Goal: Information Seeking & Learning: Learn about a topic

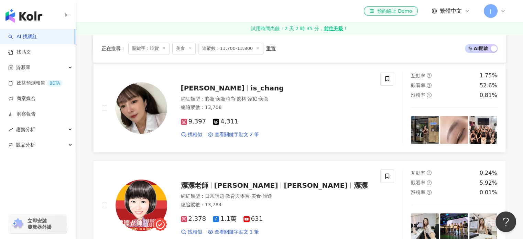
scroll to position [516, 0]
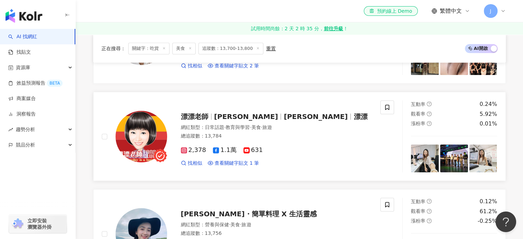
click at [213, 112] on span "漂漂老師" at bounding box center [197, 116] width 33 height 8
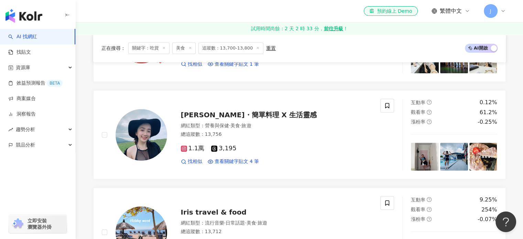
scroll to position [619, 0]
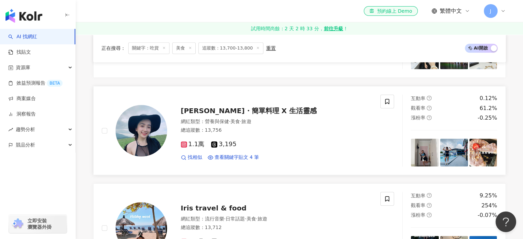
click at [213, 110] on span "Ellie・簡單料理 X 生活靈感" at bounding box center [249, 111] width 136 height 8
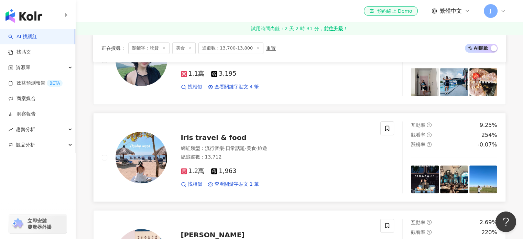
scroll to position [722, 0]
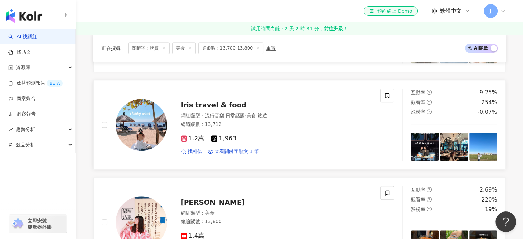
click at [214, 106] on span "Iris travel & food" at bounding box center [214, 105] width 66 height 8
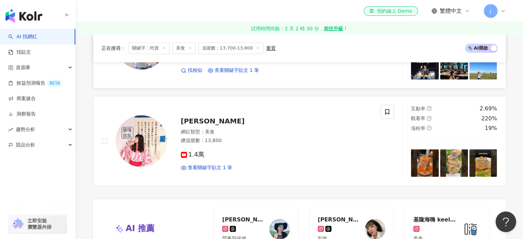
scroll to position [825, 0]
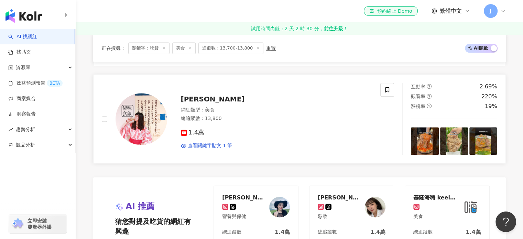
click at [188, 99] on span "黛咪" at bounding box center [213, 99] width 64 height 8
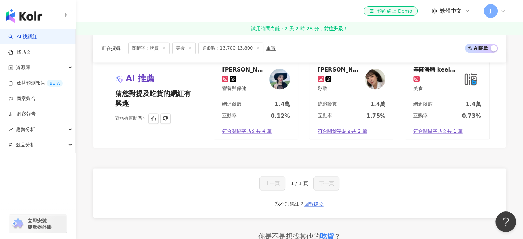
scroll to position [963, 0]
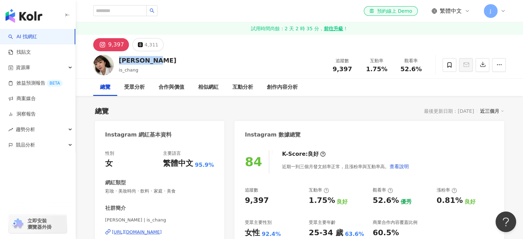
drag, startPoint x: 128, startPoint y: 62, endPoint x: 117, endPoint y: 62, distance: 10.7
click at [117, 62] on div "Iris Chang is_chang 追蹤數 9,397 互動率 1.75% 觀看率 52.6%" at bounding box center [299, 64] width 440 height 27
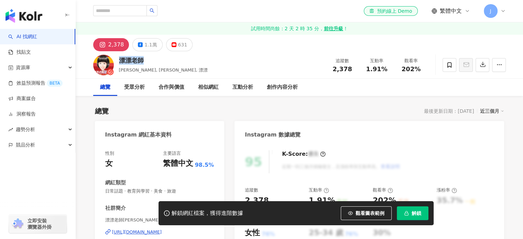
drag, startPoint x: 146, startPoint y: 60, endPoint x: 116, endPoint y: 60, distance: 30.3
click at [116, 60] on div "漂漂老師 [PERSON_NAME], [PERSON_NAME], 漂漂 追蹤數 2,378 互動率 1.91% 觀看率 202%" at bounding box center [299, 64] width 440 height 27
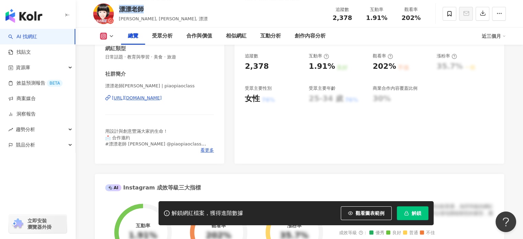
scroll to position [138, 0]
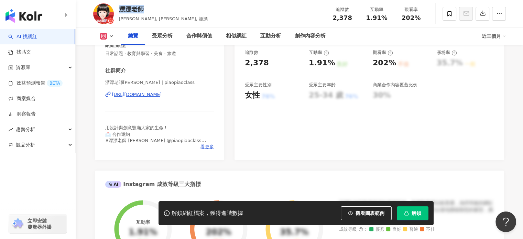
click at [162, 94] on div "https://www.instagram.com/piaopiaoclass/" at bounding box center [137, 94] width 50 height 6
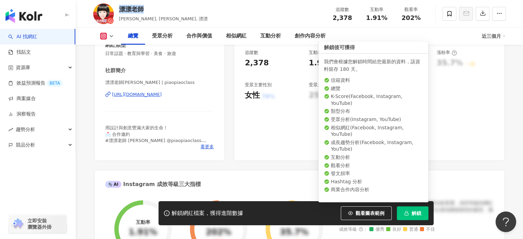
click at [419, 214] on span "解鎖" at bounding box center [417, 214] width 10 height 6
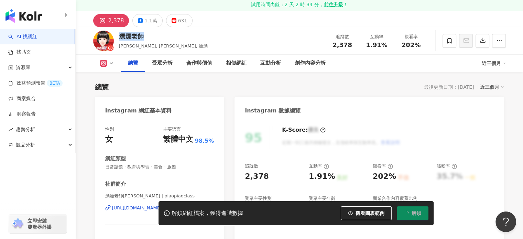
scroll to position [0, 0]
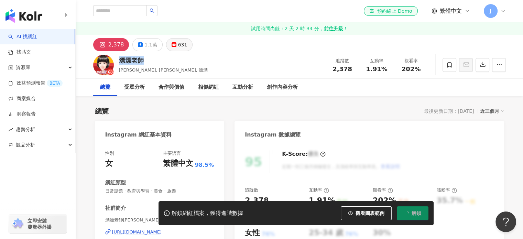
click at [173, 44] on button "631" at bounding box center [179, 44] width 27 height 13
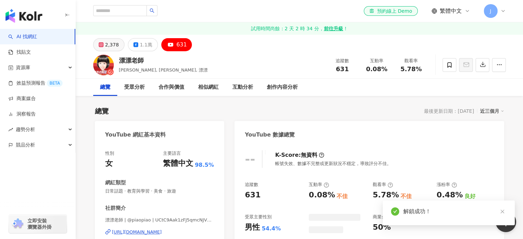
click at [105, 45] on div "2,378" at bounding box center [112, 45] width 14 height 10
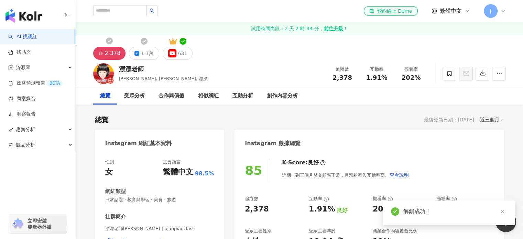
click at [108, 49] on div "2,378" at bounding box center [113, 53] width 16 height 10
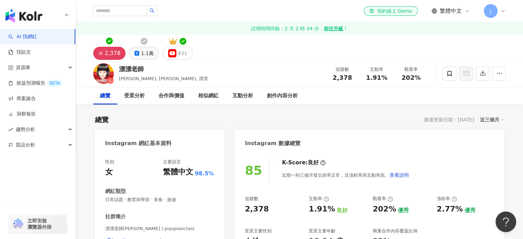
click at [141, 54] on div "1.1萬" at bounding box center [147, 53] width 12 height 10
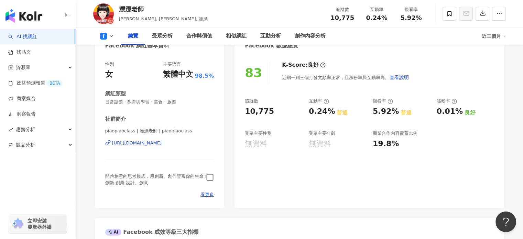
scroll to position [103, 0]
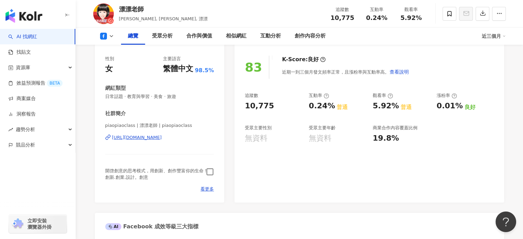
click at [158, 140] on div "https://www.facebook.com/206597412829" at bounding box center [137, 137] width 50 height 6
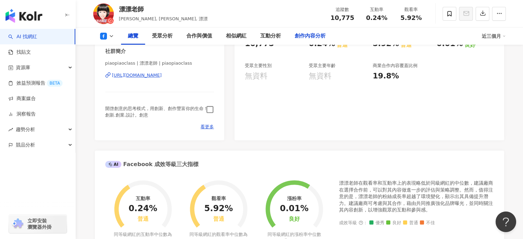
scroll to position [172, 0]
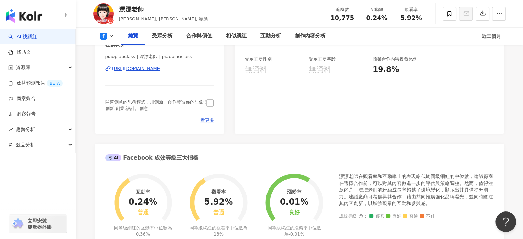
click at [212, 102] on icon "button" at bounding box center [210, 103] width 8 height 8
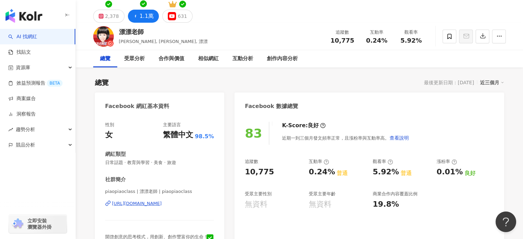
scroll to position [0, 0]
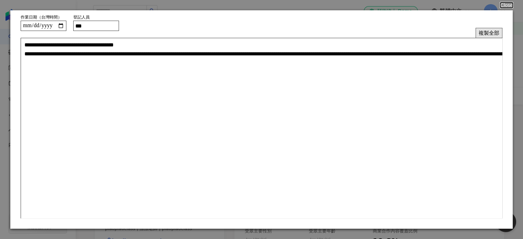
click at [479, 31] on button "複製全部" at bounding box center [489, 33] width 27 height 10
click at [505, 6] on button "Close" at bounding box center [506, 5] width 13 height 6
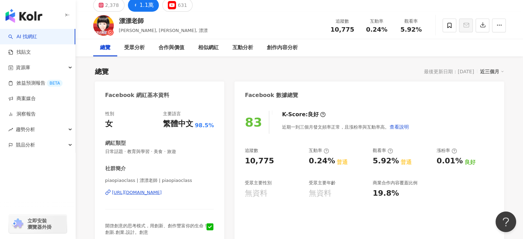
scroll to position [103, 0]
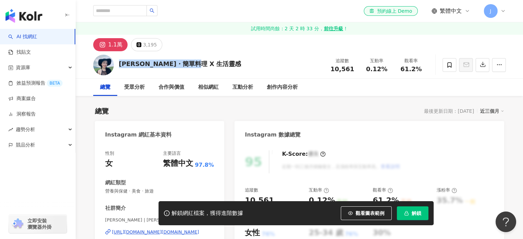
drag, startPoint x: 185, startPoint y: 65, endPoint x: 118, endPoint y: 62, distance: 67.8
click at [118, 62] on div "Ellie・簡單料理 X 生活靈感 追蹤數 10,561 互動率 0.12% 觀看率 61.2%" at bounding box center [299, 64] width 440 height 27
copy div "Ellie・簡單料理 X 生活靈感"
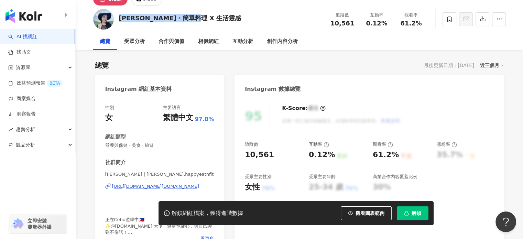
scroll to position [103, 0]
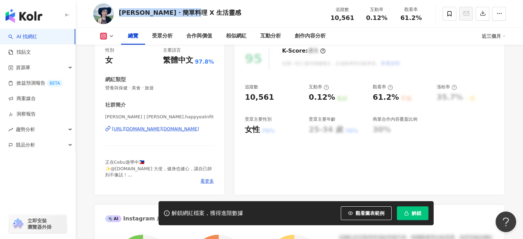
click at [171, 128] on div "https://www.instagram.com/ellie.happyeatnfit/" at bounding box center [155, 129] width 87 height 6
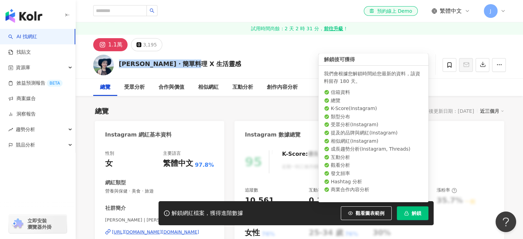
click at [410, 209] on button "解鎖" at bounding box center [413, 213] width 32 height 14
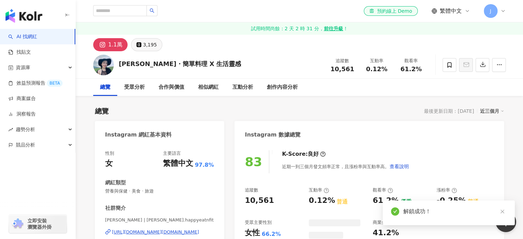
click at [147, 44] on div "3,195" at bounding box center [150, 45] width 14 height 10
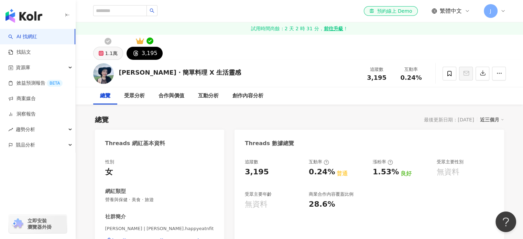
click at [104, 44] on div "1.1萬 3,195" at bounding box center [299, 47] width 440 height 25
click at [107, 55] on div "1.1萬" at bounding box center [111, 53] width 12 height 10
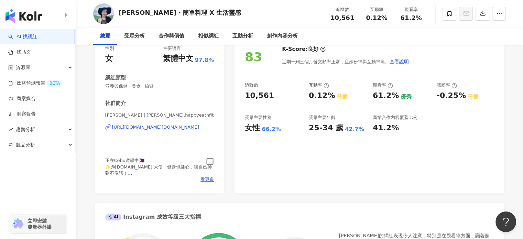
scroll to position [138, 0]
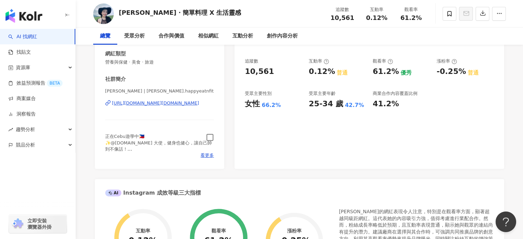
click at [212, 137] on icon "button" at bounding box center [210, 137] width 8 height 8
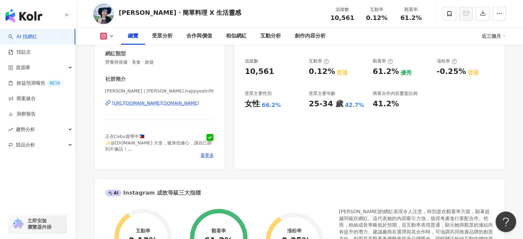
scroll to position [0, 0]
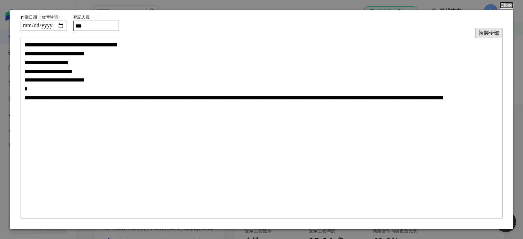
click at [480, 34] on button "複製全部" at bounding box center [489, 33] width 27 height 10
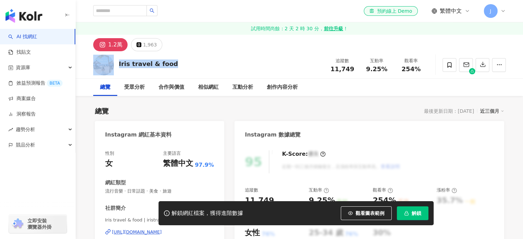
drag, startPoint x: 132, startPoint y: 65, endPoint x: 116, endPoint y: 64, distance: 16.9
click at [116, 64] on div "Iris travel & food 追蹤數 11,749 互動率 9.25% 觀看率 254%" at bounding box center [299, 64] width 440 height 27
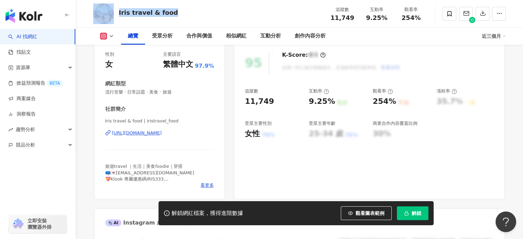
scroll to position [103, 0]
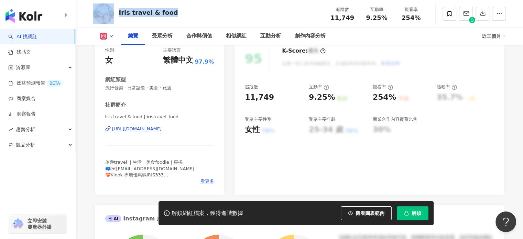
click at [162, 129] on div "[URL][DOMAIN_NAME]" at bounding box center [137, 129] width 50 height 6
click at [424, 214] on button "解鎖" at bounding box center [413, 213] width 32 height 14
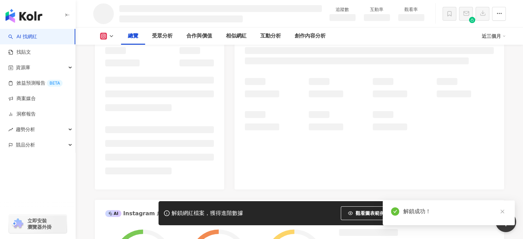
scroll to position [0, 0]
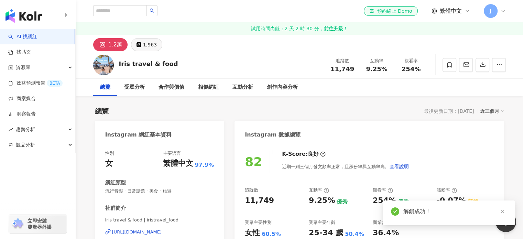
click at [144, 44] on div "1,963" at bounding box center [150, 45] width 14 height 10
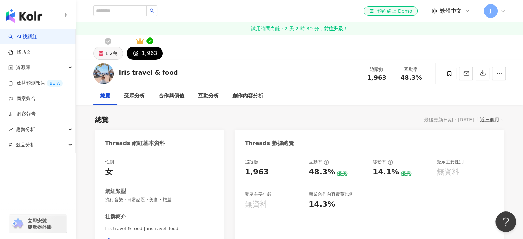
click at [109, 52] on div "1.2萬" at bounding box center [111, 53] width 12 height 10
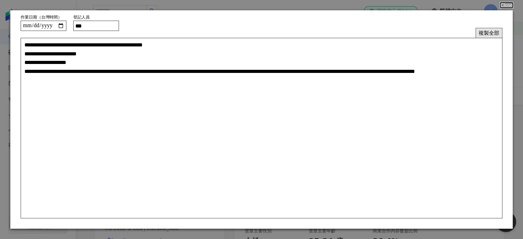
click at [486, 31] on button "複製全部" at bounding box center [489, 33] width 27 height 10
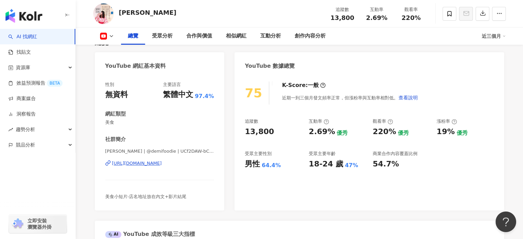
click at [162, 165] on div "[URL][DOMAIN_NAME]" at bounding box center [137, 163] width 50 height 6
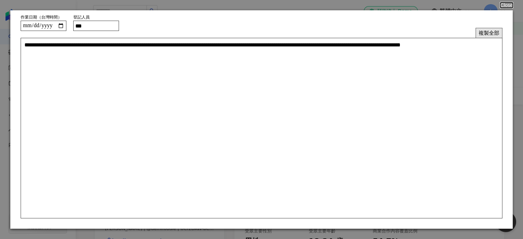
click at [489, 33] on button "複製全部" at bounding box center [489, 33] width 27 height 10
click at [488, 33] on button "複製全部" at bounding box center [489, 33] width 27 height 10
click at [508, 6] on button "Close" at bounding box center [506, 5] width 13 height 6
